Goal: Information Seeking & Learning: Learn about a topic

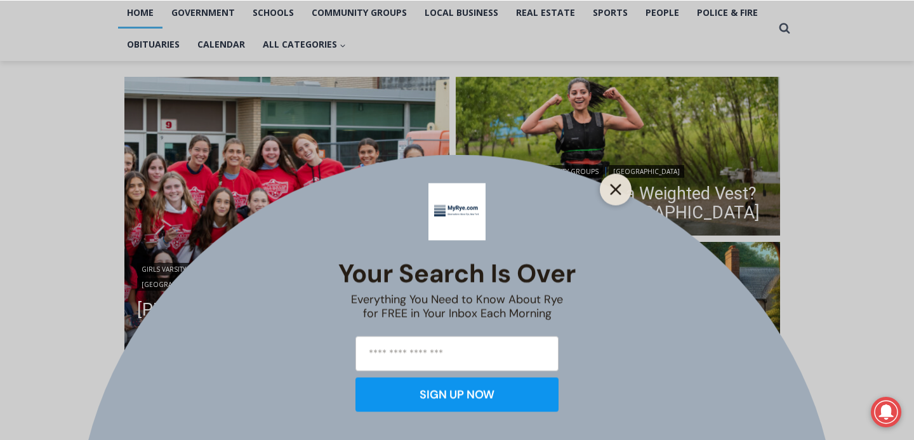
click at [611, 181] on button "Close" at bounding box center [616, 189] width 18 height 18
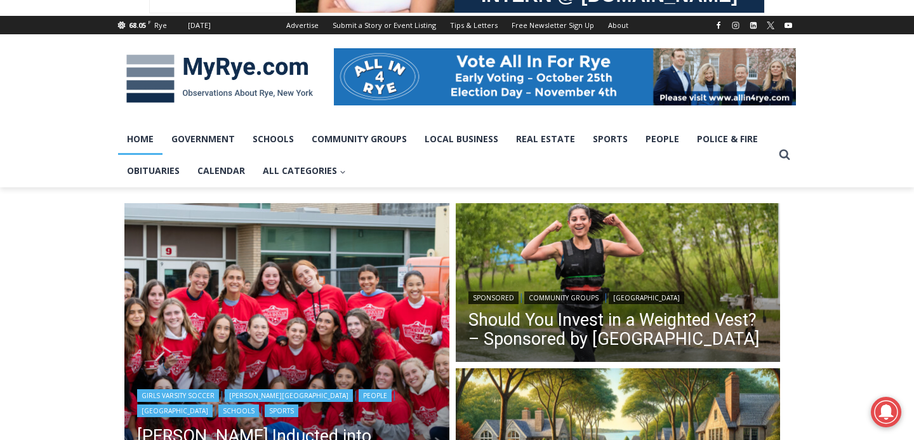
scroll to position [171, 0]
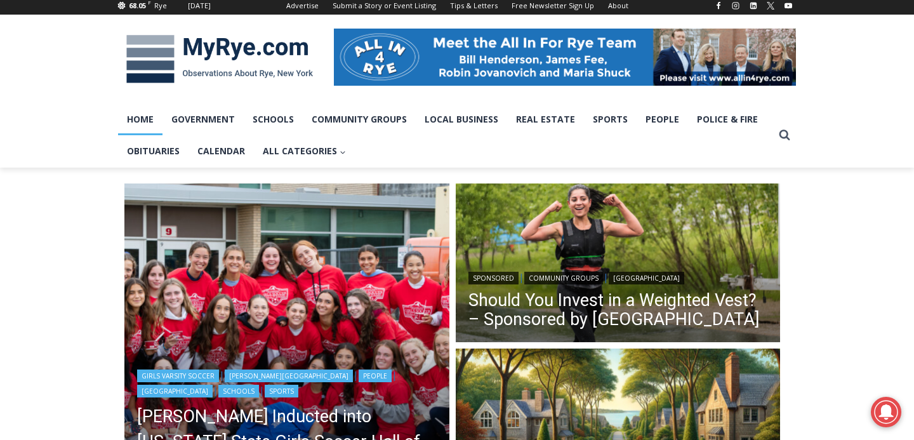
click at [284, 295] on img "Read More Rich Savage Inducted into New York State Girls Soccer Hall of Fame" at bounding box center [286, 345] width 325 height 325
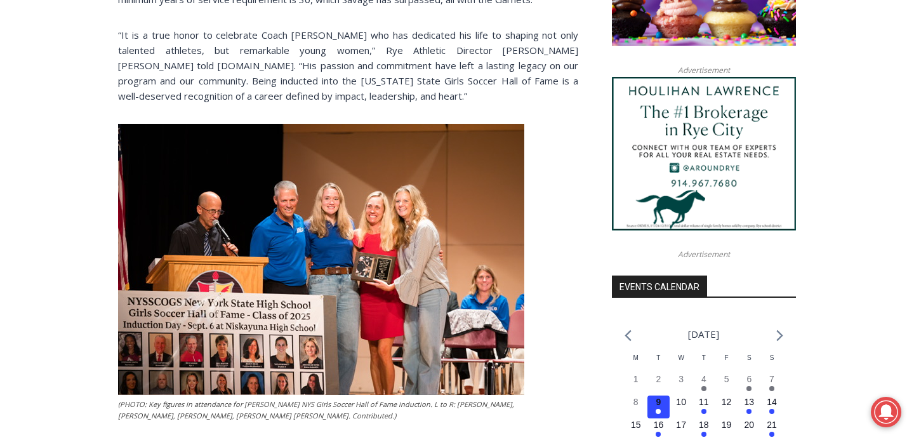
scroll to position [1127, 0]
